Goal: Navigation & Orientation: Find specific page/section

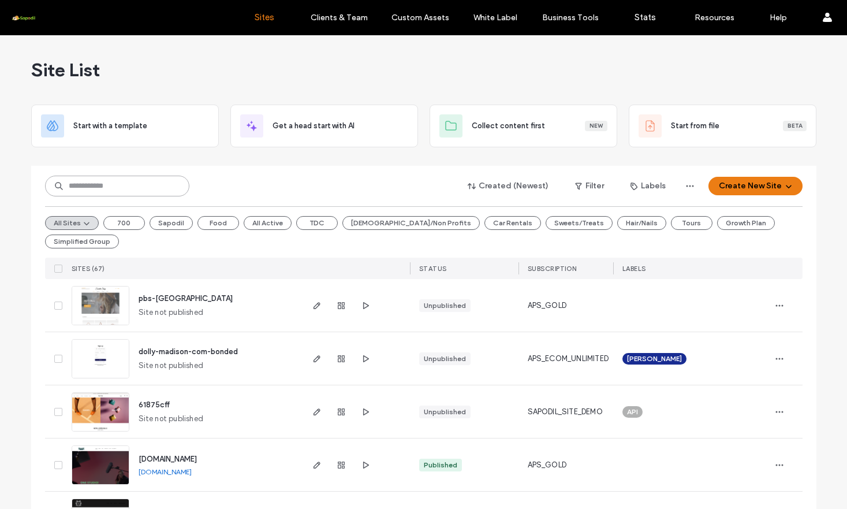
click at [98, 191] on input at bounding box center [117, 186] width 144 height 21
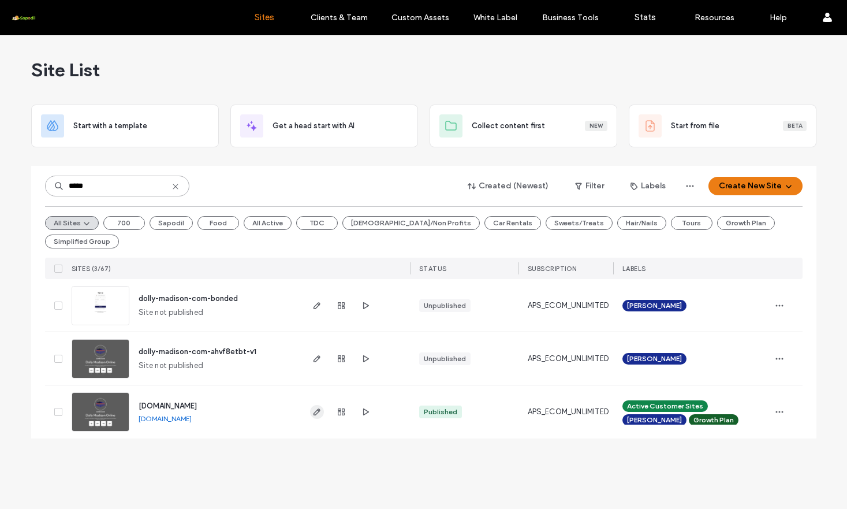
type input "*****"
click at [310, 418] on span "button" at bounding box center [317, 412] width 14 height 14
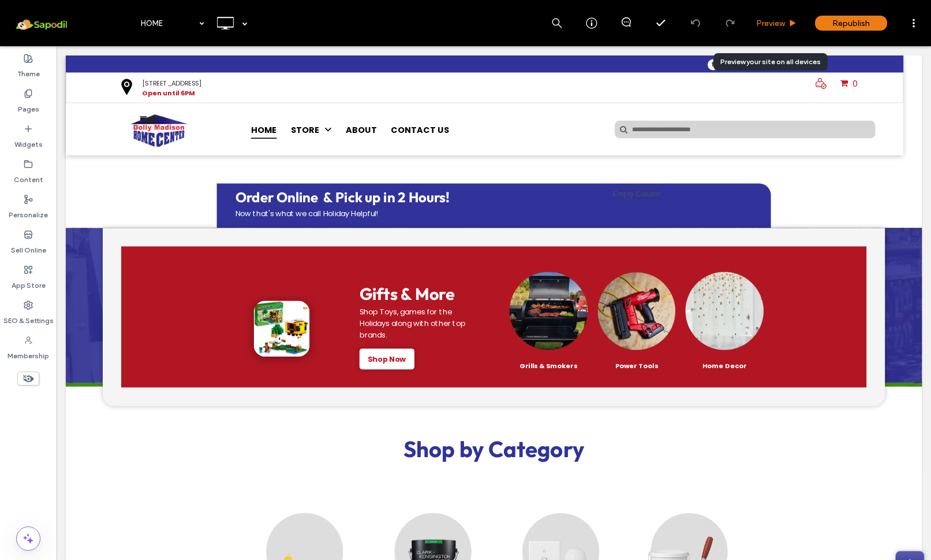
click at [767, 28] on span "Preview" at bounding box center [770, 23] width 29 height 10
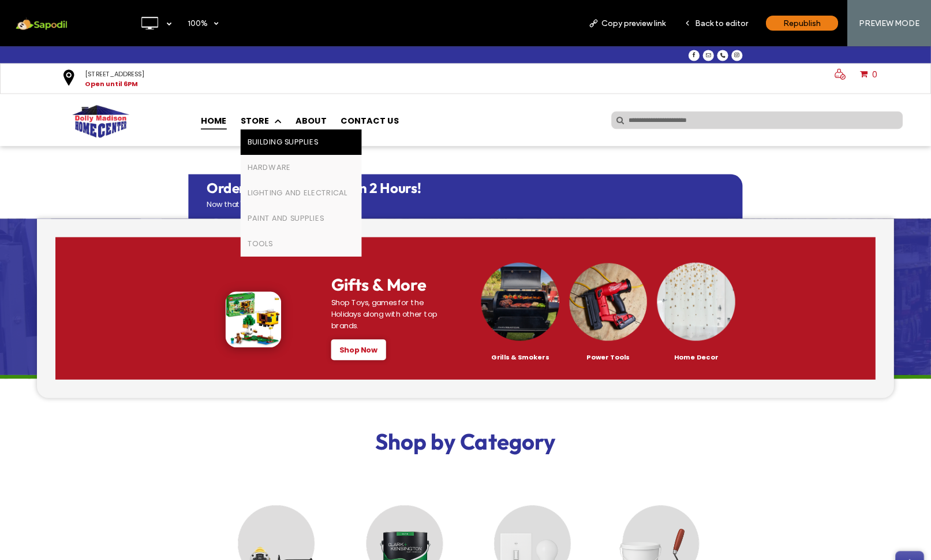
click at [356, 181] on link "BUILDING SUPPLIES" at bounding box center [376, 166] width 151 height 32
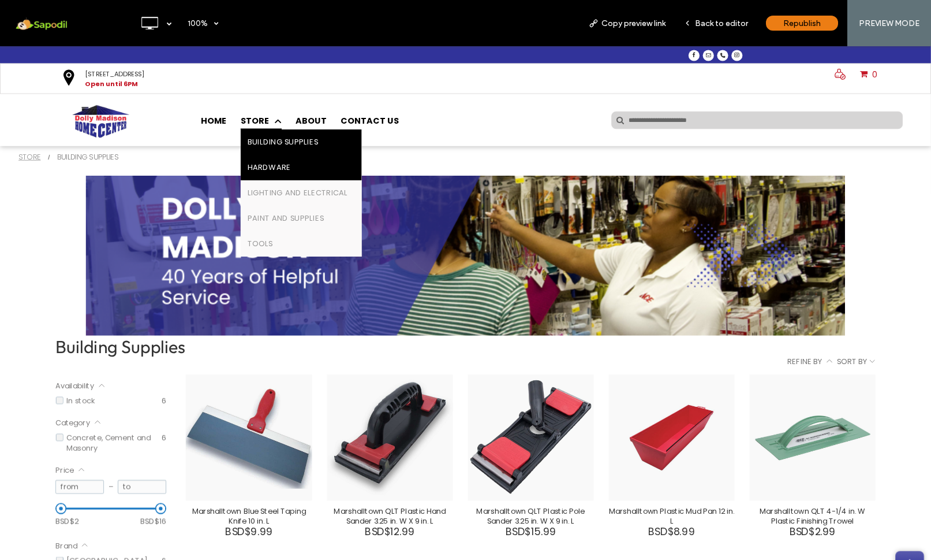
click at [371, 203] on link "HARDWARE" at bounding box center [376, 198] width 151 height 32
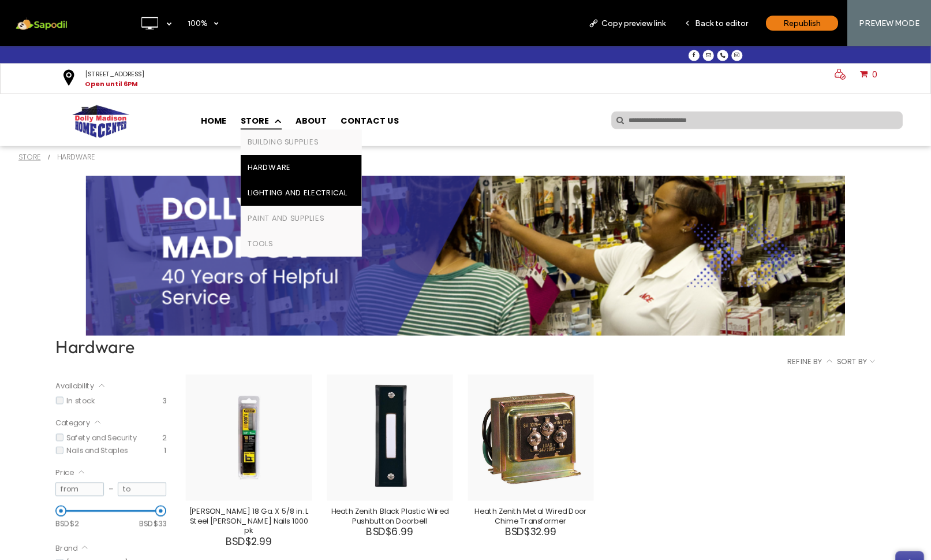
click at [364, 245] on link "LIGHTING AND ELECTRICAL" at bounding box center [376, 230] width 151 height 32
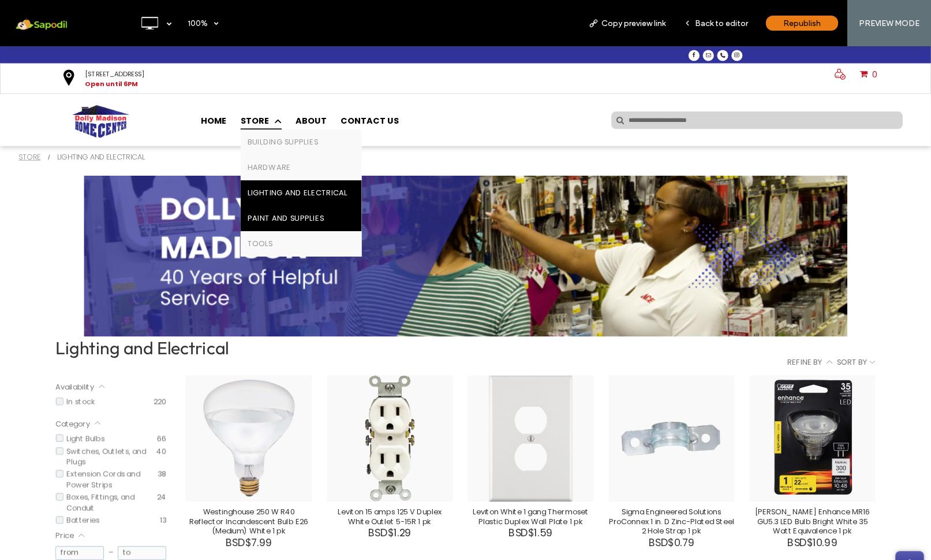
click at [385, 266] on span "PAINT AND SUPPLIES" at bounding box center [358, 261] width 96 height 14
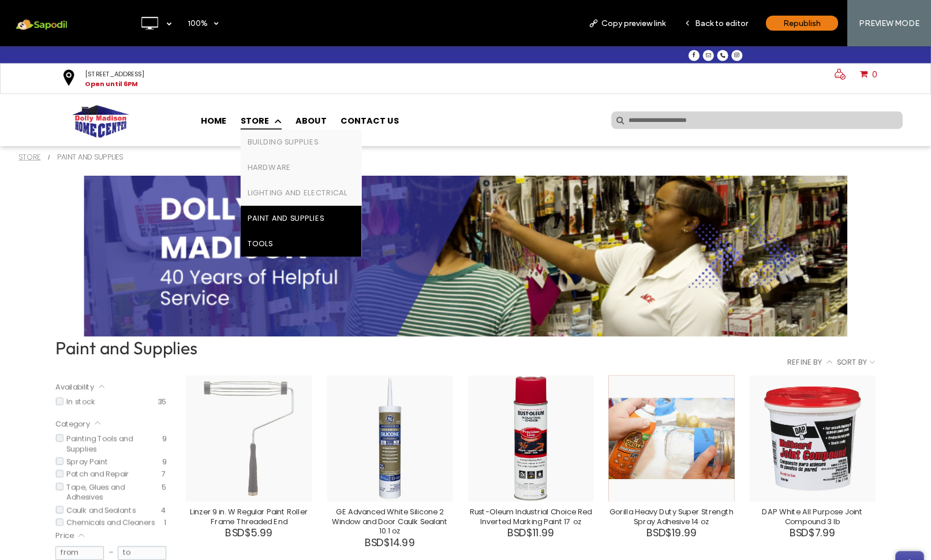
click at [383, 297] on link "TOOLS" at bounding box center [376, 293] width 151 height 32
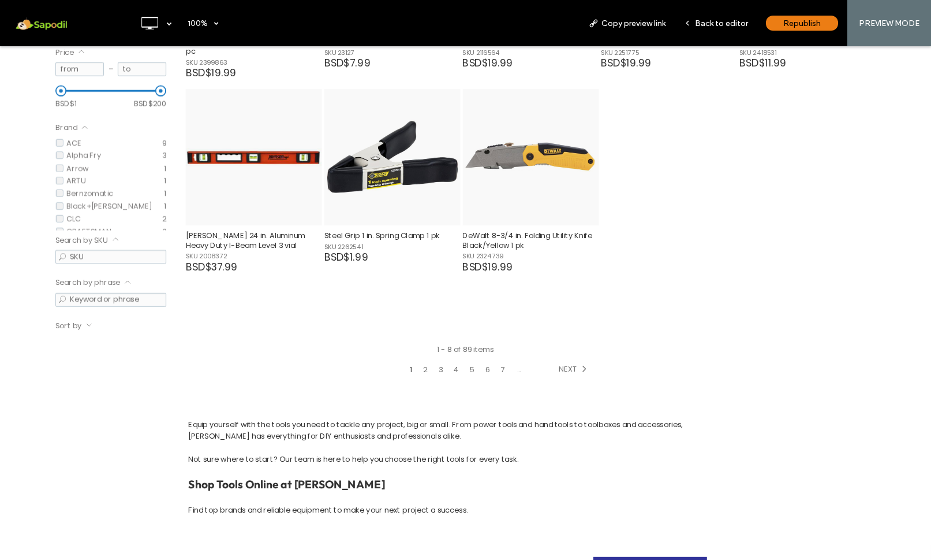
scroll to position [474, 0]
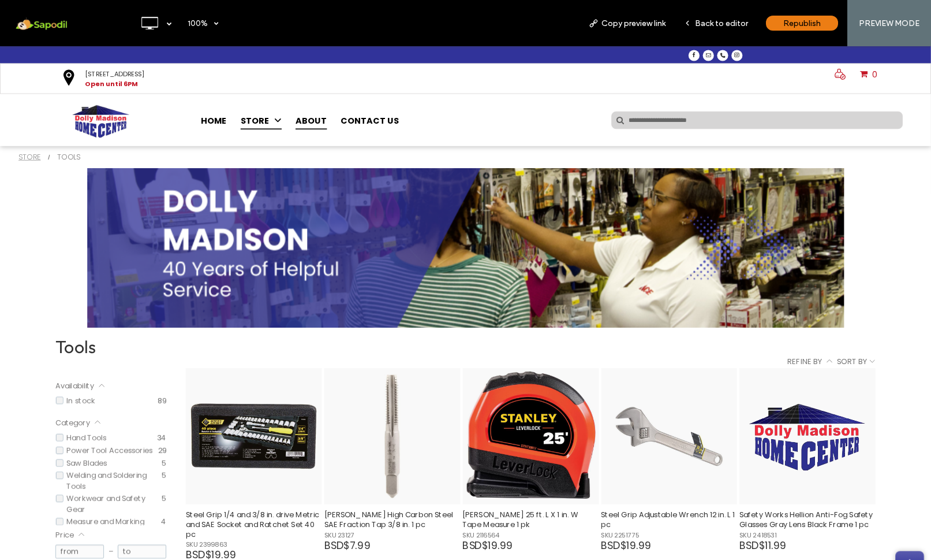
click at [395, 148] on span "ABOUT" at bounding box center [389, 139] width 39 height 22
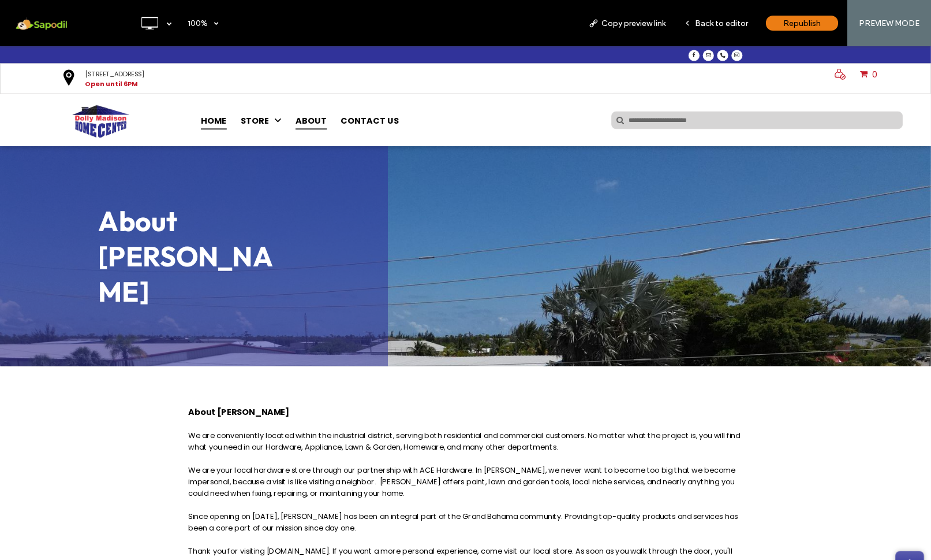
click at [259, 145] on span "HOME" at bounding box center [267, 139] width 32 height 22
